Goal: Task Accomplishment & Management: Manage account settings

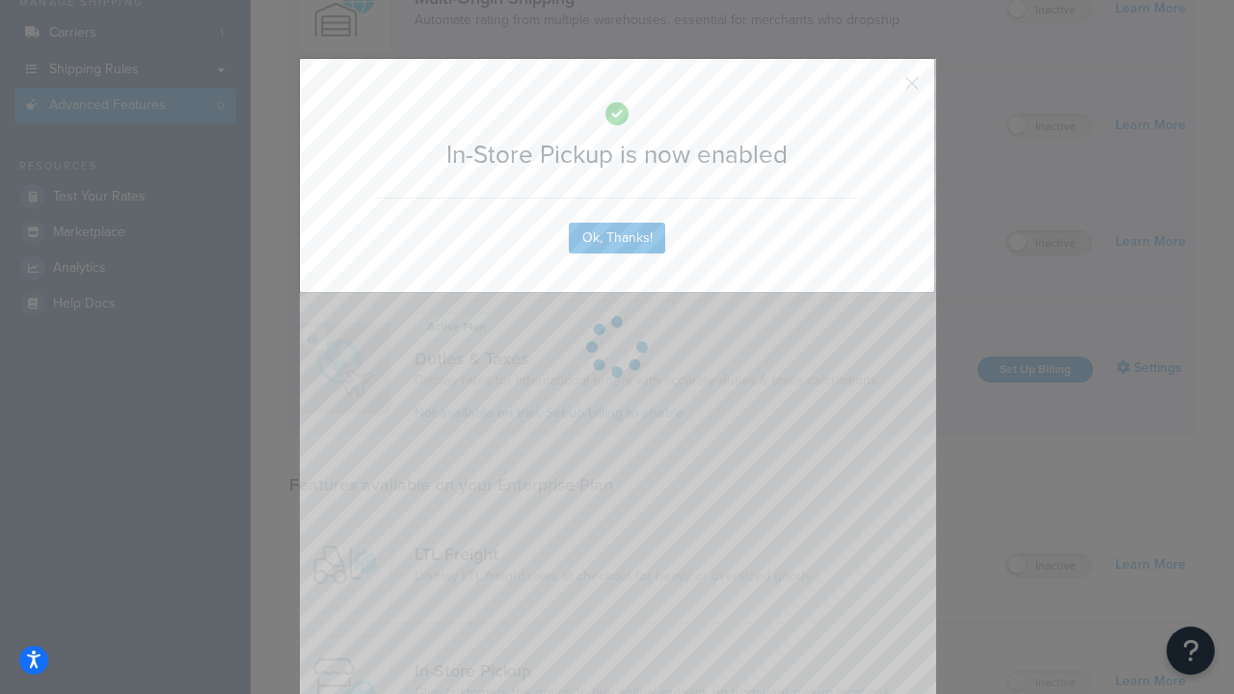
click at [883, 88] on button "button" at bounding box center [883, 90] width 5 height 5
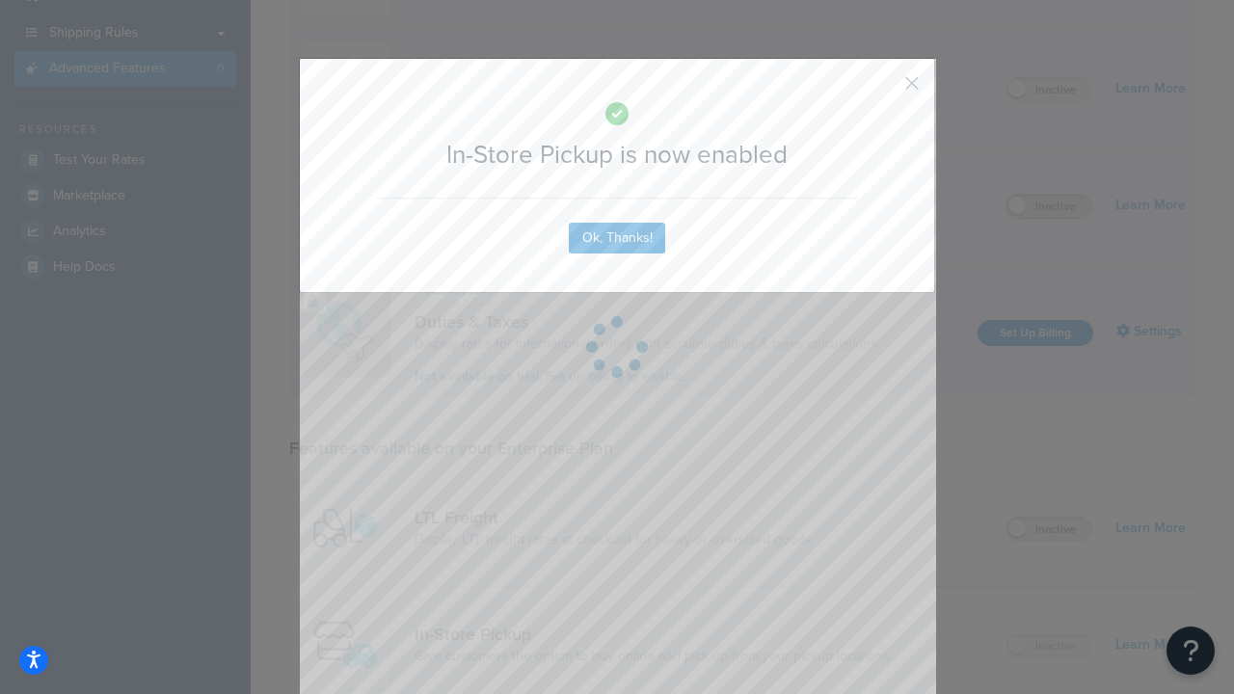
click at [1049, 206] on label "Inactive" at bounding box center [1049, 206] width 85 height 23
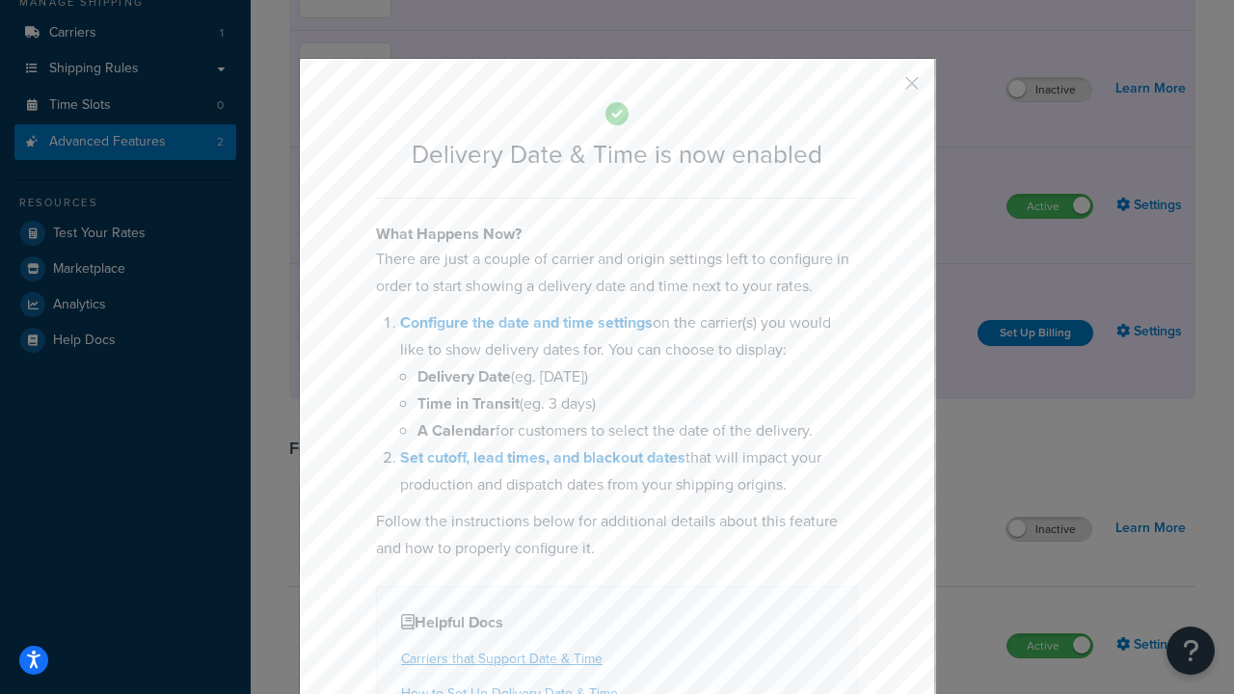
click at [883, 88] on button "button" at bounding box center [883, 90] width 5 height 5
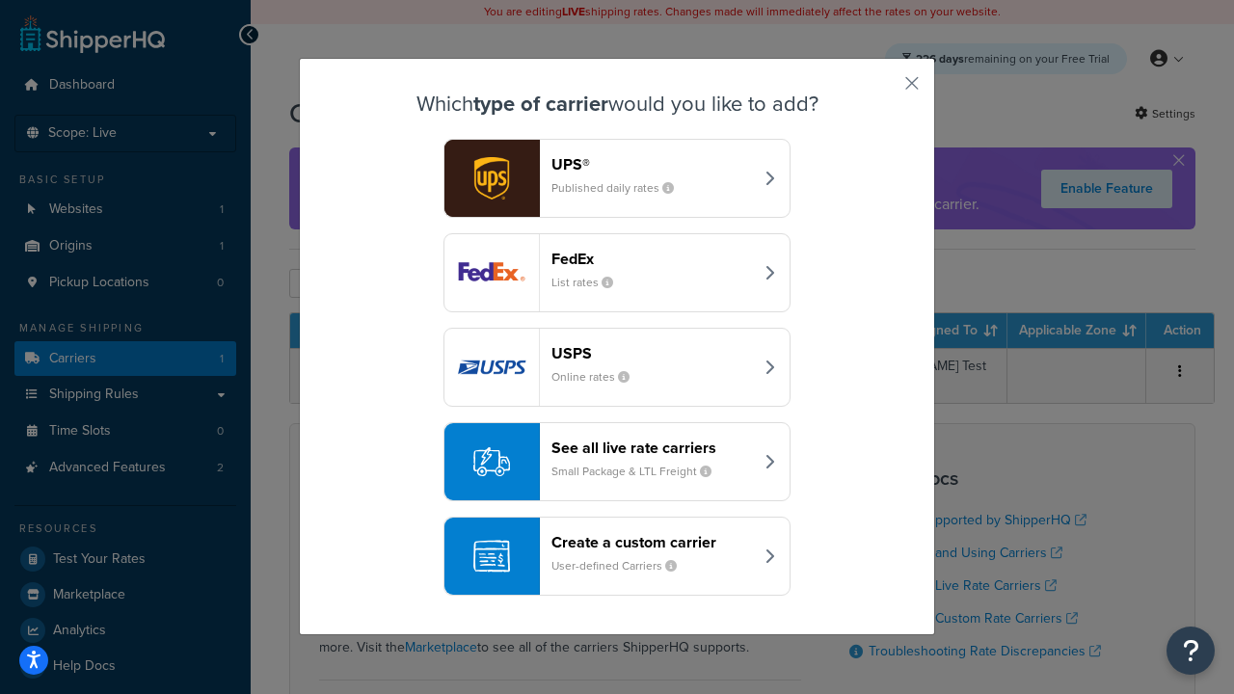
click at [617, 556] on div "Create a custom carrier User-defined Carriers" at bounding box center [652, 556] width 202 height 46
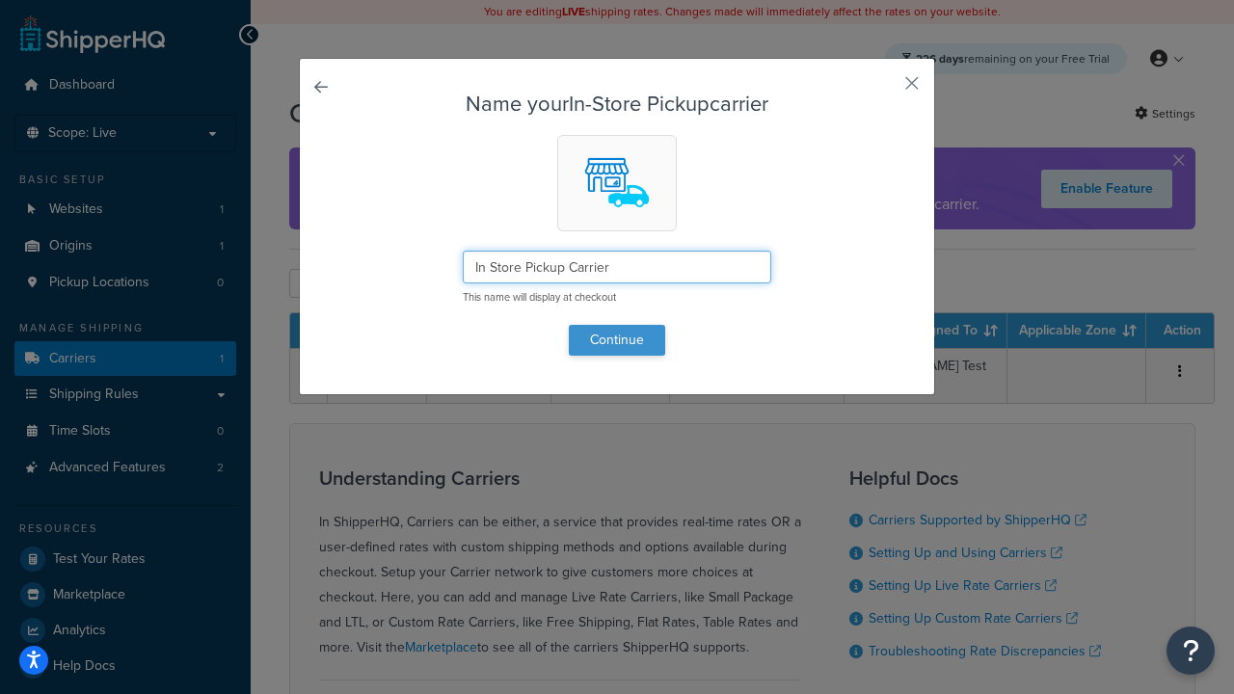
type input "In Store Pickup Carrier"
click at [617, 339] on button "Continue" at bounding box center [617, 340] width 96 height 31
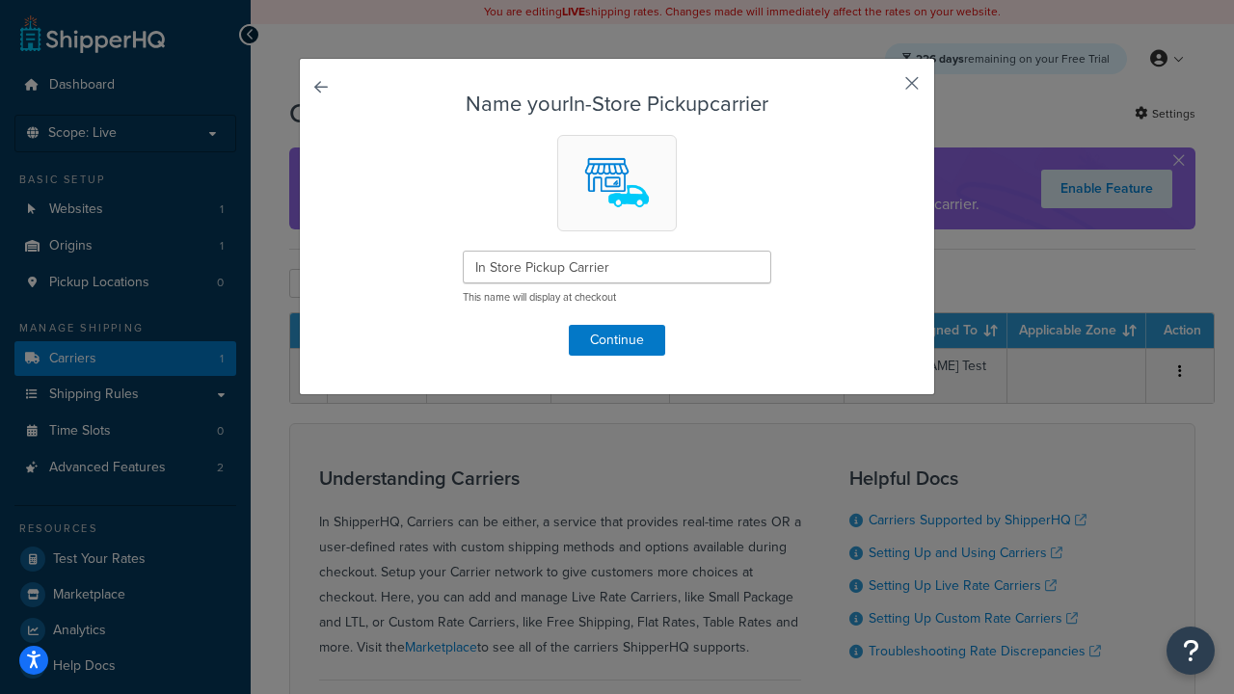
click at [883, 90] on button "button" at bounding box center [883, 90] width 5 height 5
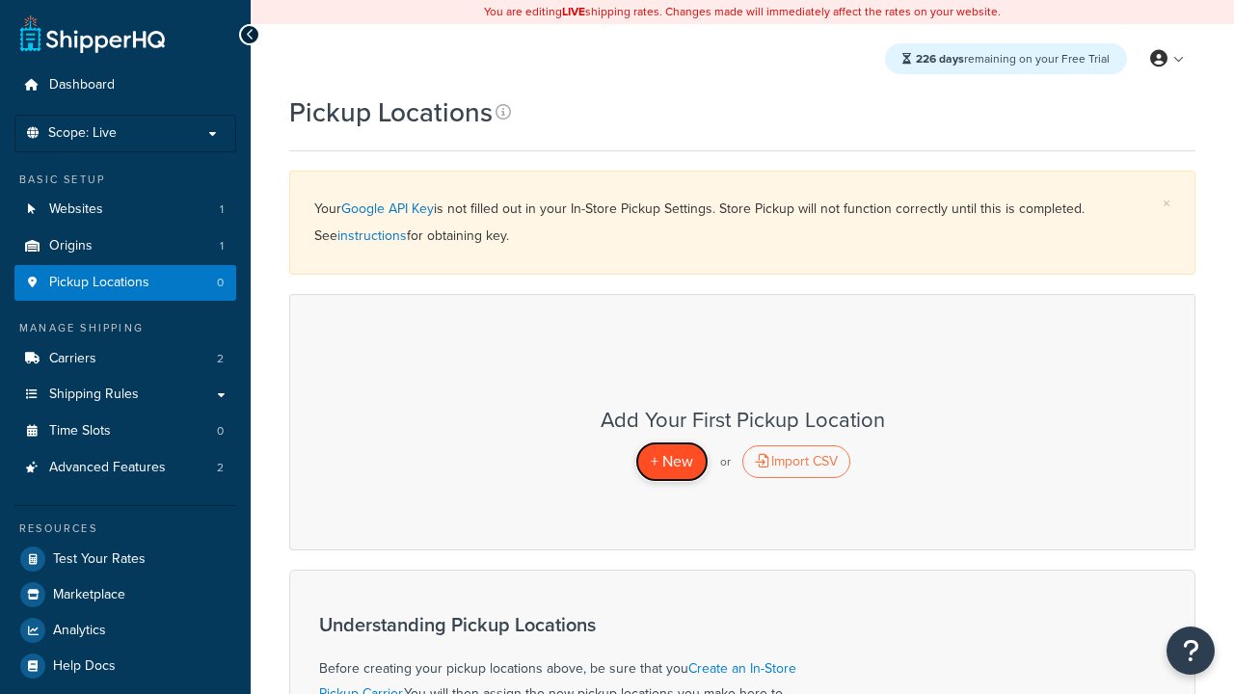
click at [671, 461] on span "+ New" at bounding box center [672, 461] width 42 height 22
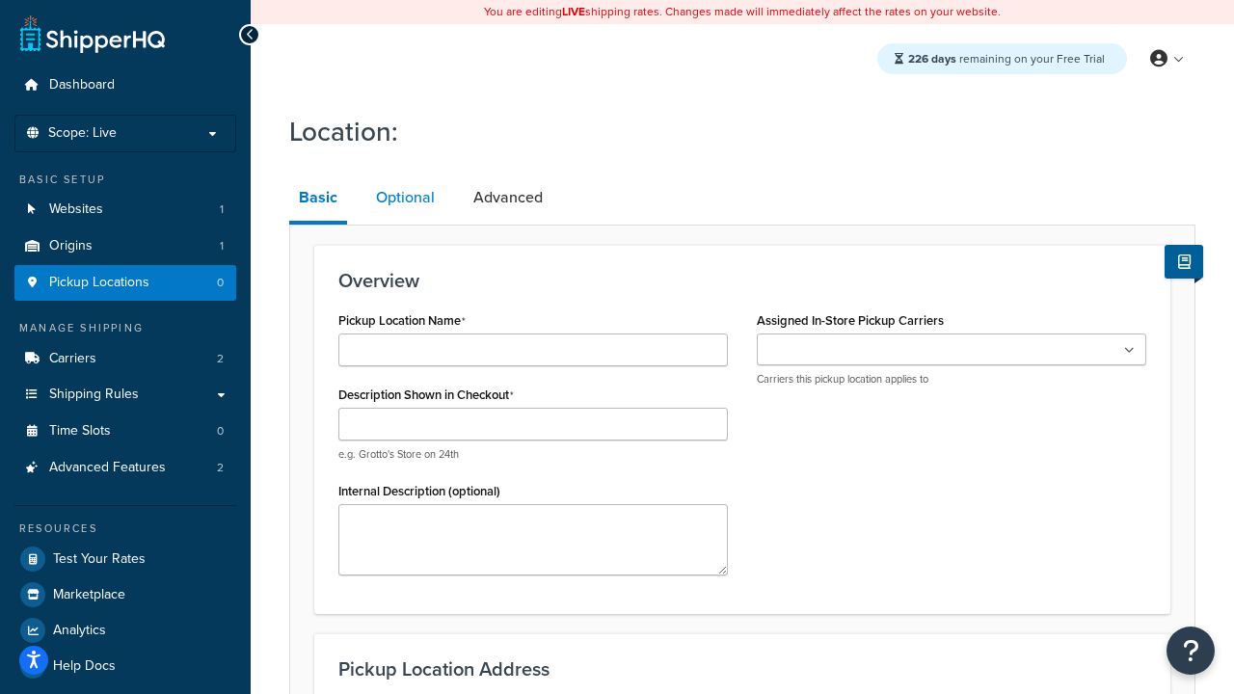
click at [405, 198] on link "Optional" at bounding box center [405, 198] width 78 height 46
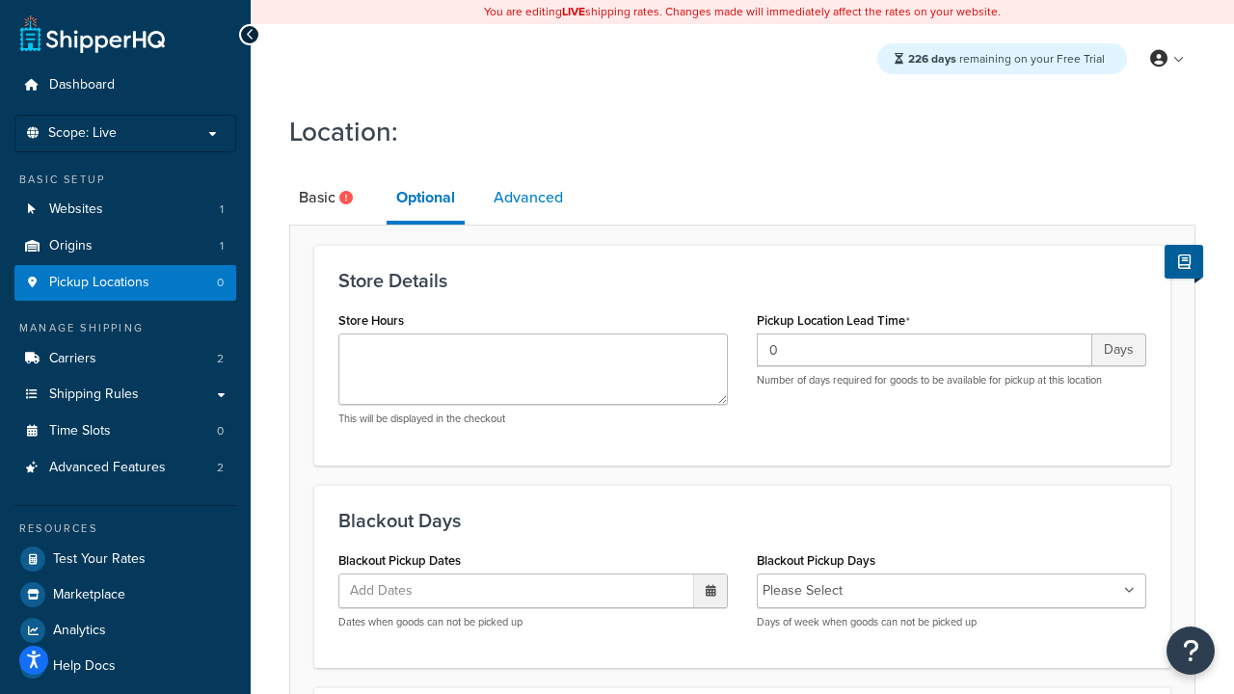
click at [528, 198] on link "Advanced" at bounding box center [528, 198] width 89 height 46
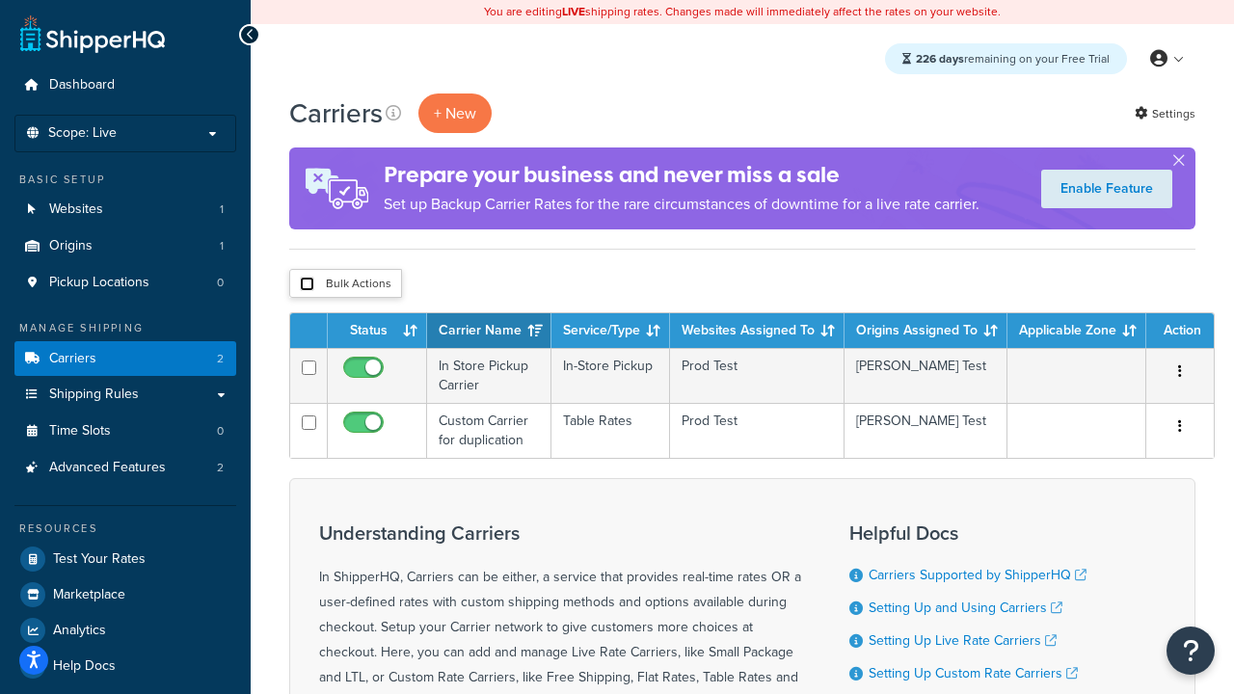
click at [307, 284] on input "checkbox" at bounding box center [307, 284] width 14 height 14
checkbox input "true"
click at [0, 0] on button "Delete" at bounding box center [0, 0] width 0 height 0
